Goal: Transaction & Acquisition: Purchase product/service

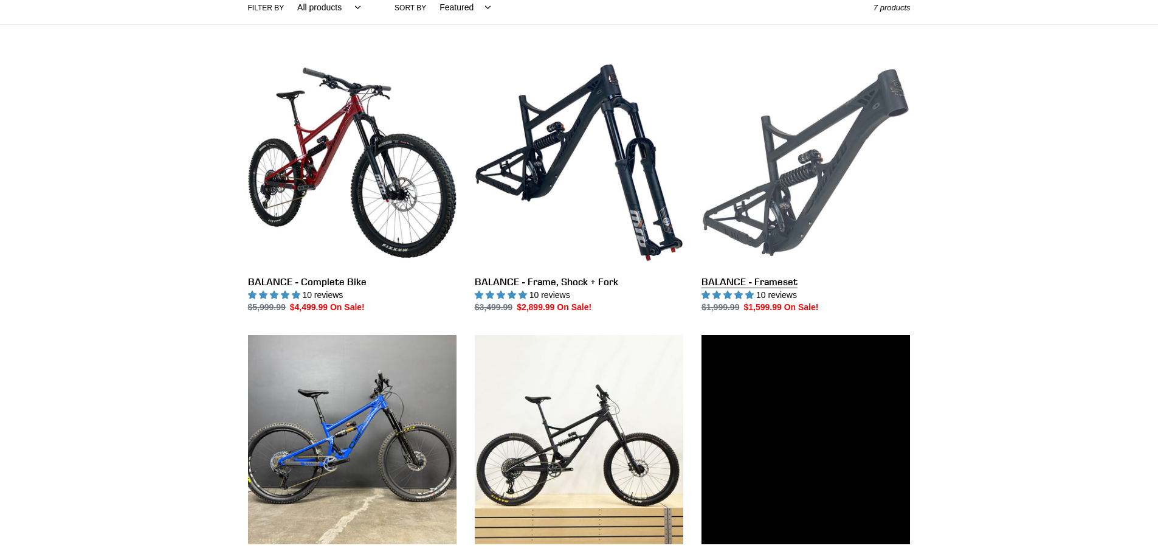
scroll to position [304, 0]
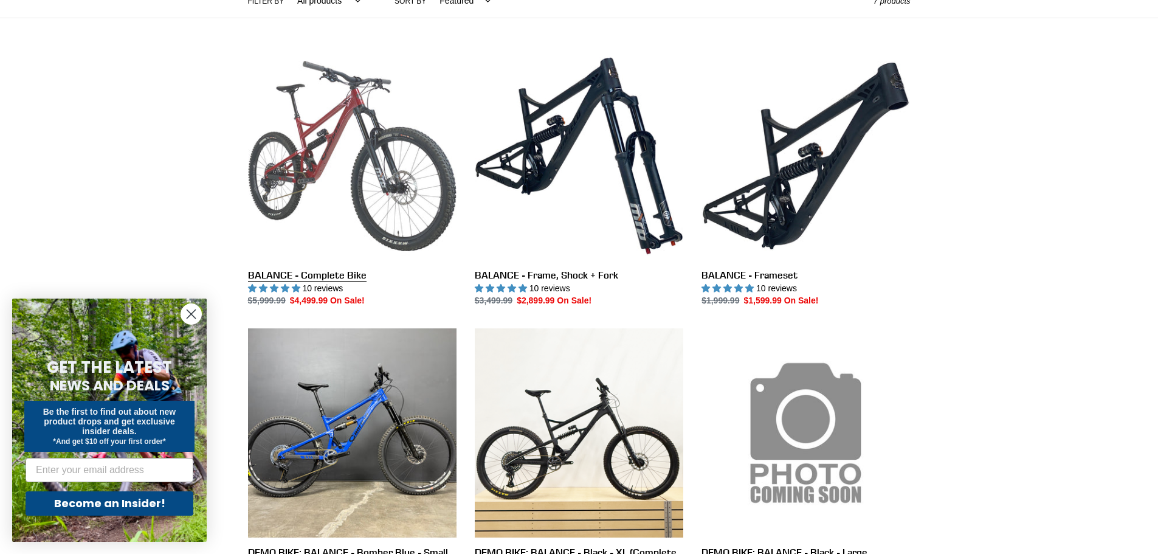
click at [392, 226] on link "BALANCE - Complete Bike" at bounding box center [352, 180] width 209 height 256
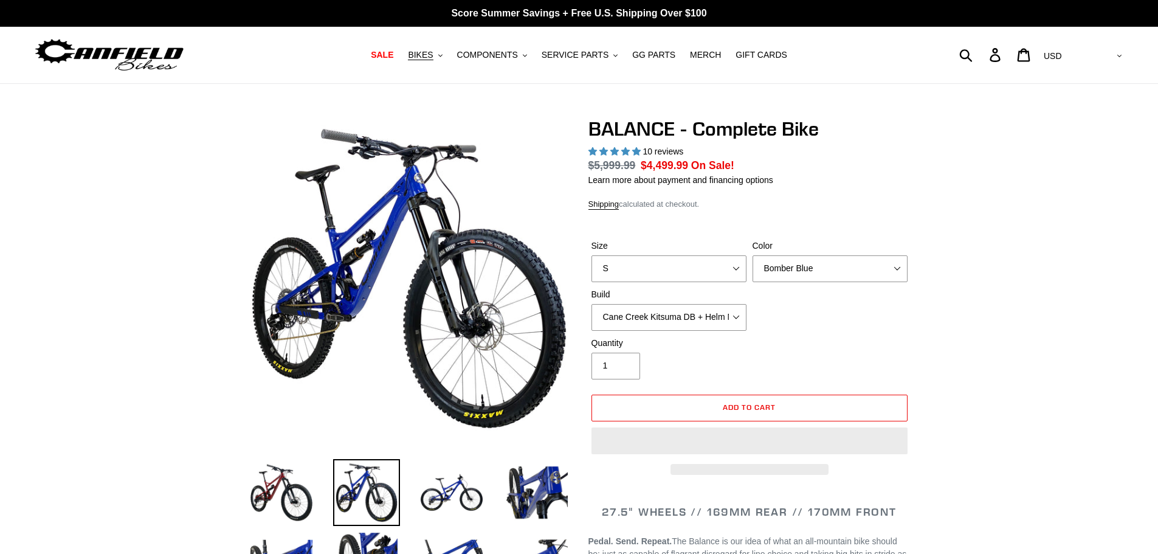
select select "highest-rating"
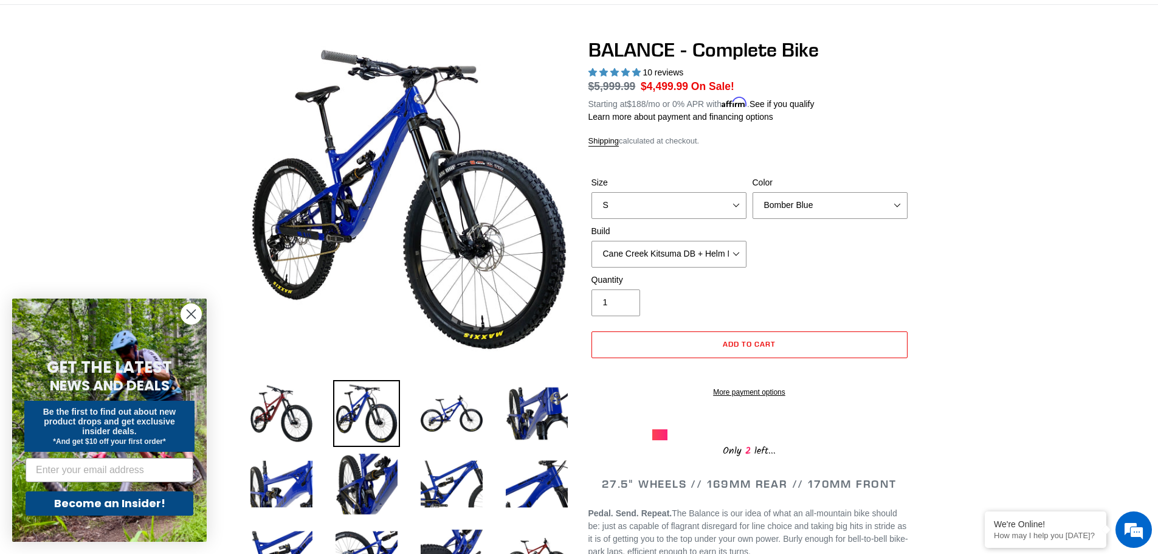
scroll to position [61, 0]
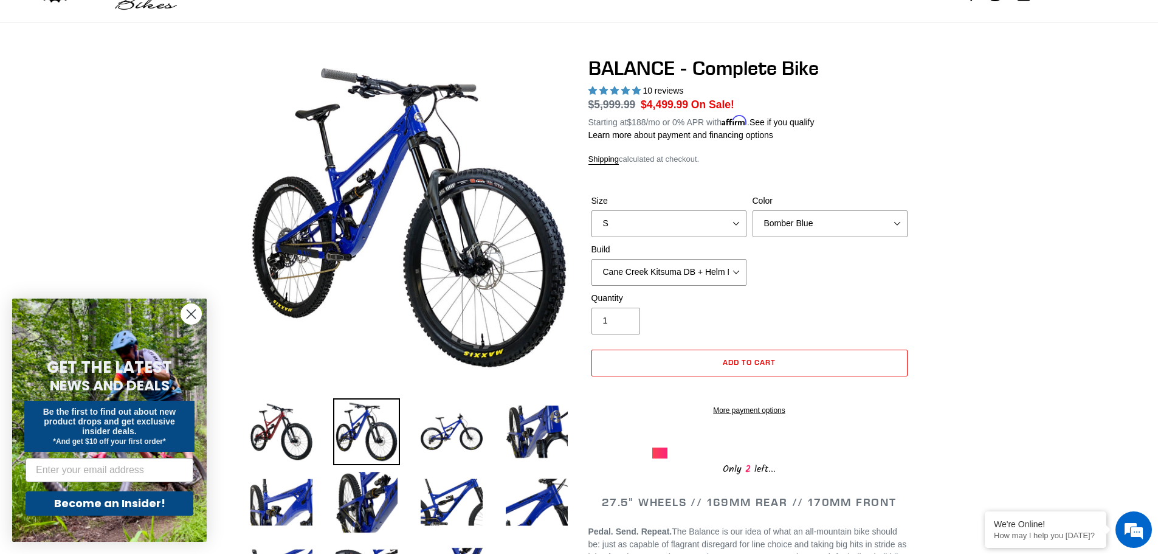
drag, startPoint x: 658, startPoint y: 113, endPoint x: 602, endPoint y: 100, distance: 57.5
click at [602, 100] on dl "Regular price $5,999.99 Sale price $4,499.99 On Sale! Unit price / per Starting…" at bounding box center [750, 113] width 322 height 32
click at [750, 99] on dl "Regular price $5,999.99 Sale price $4,499.99 On Sale! Unit price / per Starting…" at bounding box center [750, 113] width 322 height 32
drag, startPoint x: 750, startPoint y: 99, endPoint x: 618, endPoint y: 100, distance: 131.4
click at [618, 100] on dl "Regular price $5,999.99 Sale price $4,499.99 On Sale! Unit price / per Starting…" at bounding box center [750, 113] width 322 height 32
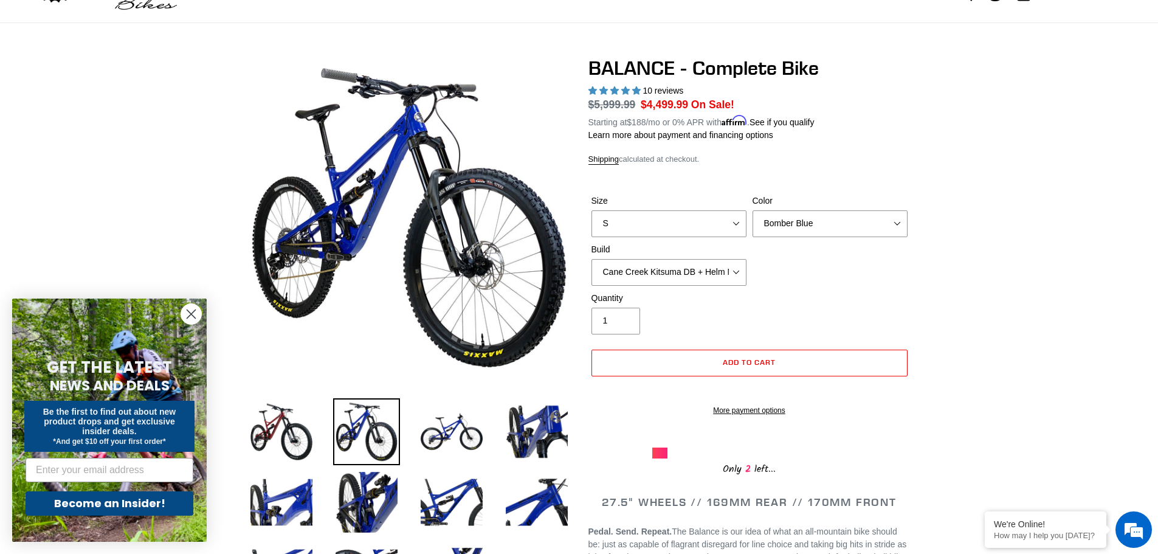
scroll to position [0, 0]
